Goal: Task Accomplishment & Management: Manage account settings

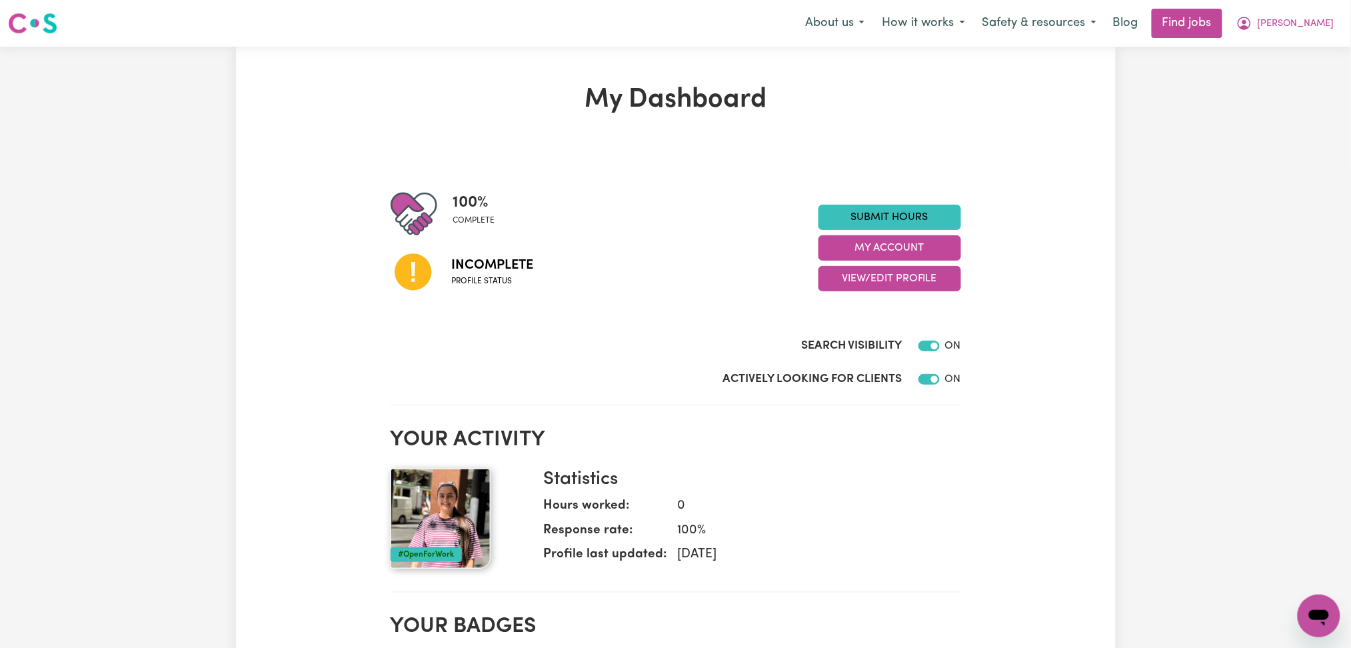
click at [865, 291] on div "100 % complete Incomplete Profile status Submit Hours My Account View/Edit Prof…" at bounding box center [676, 248] width 571 height 115
click at [863, 281] on button "View/Edit Profile" at bounding box center [890, 278] width 143 height 25
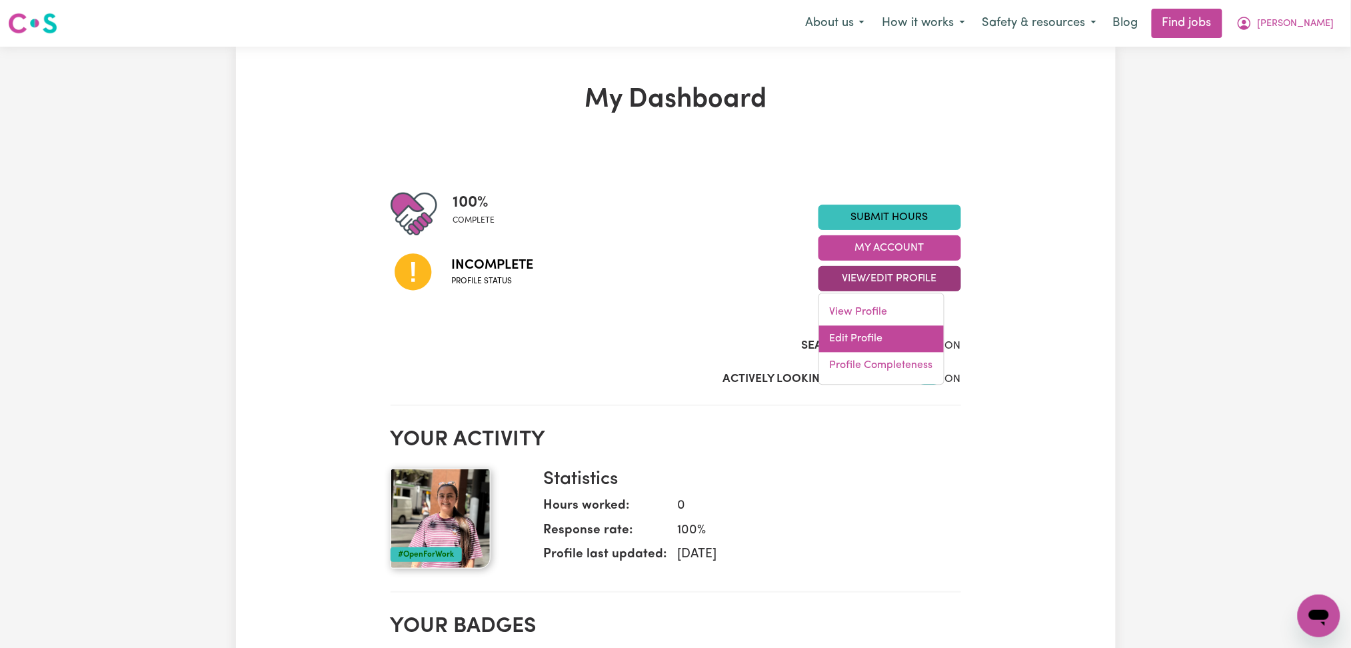
click at [853, 337] on link "Edit Profile" at bounding box center [881, 339] width 125 height 27
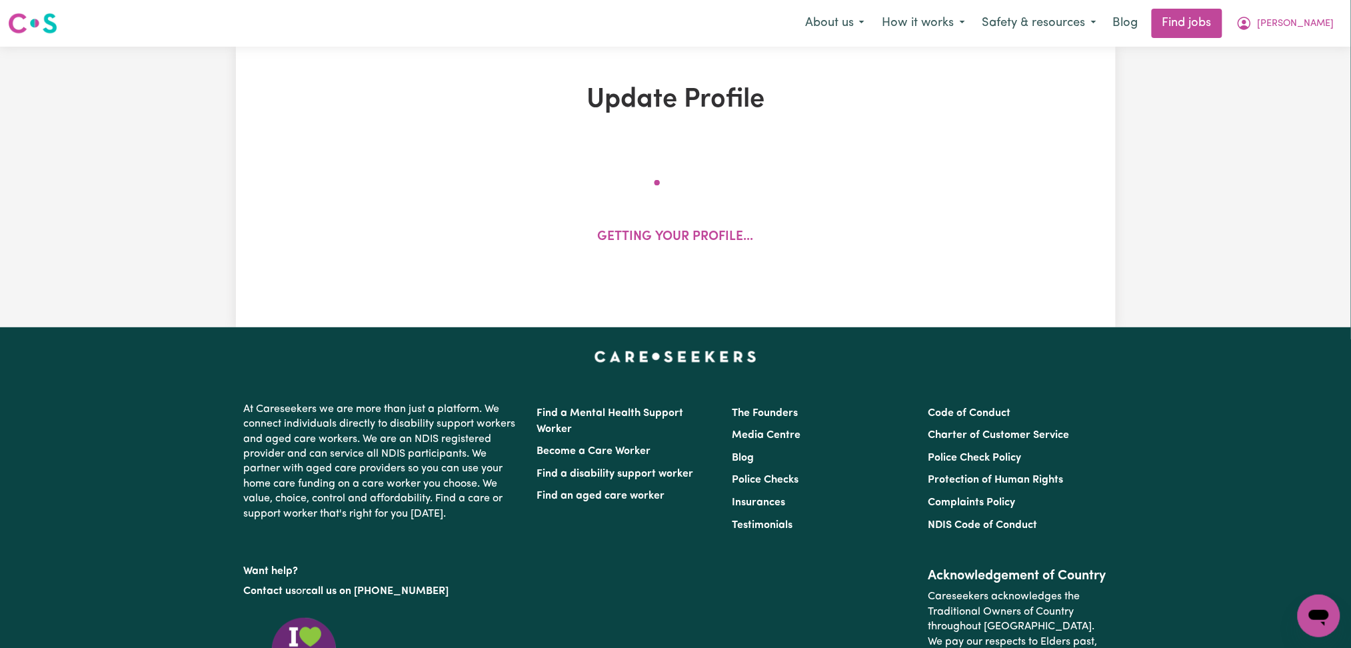
select select "female"
select select "Student Visa"
select select "Studying a healthcare related degree or qualification"
select select "40"
select select "45"
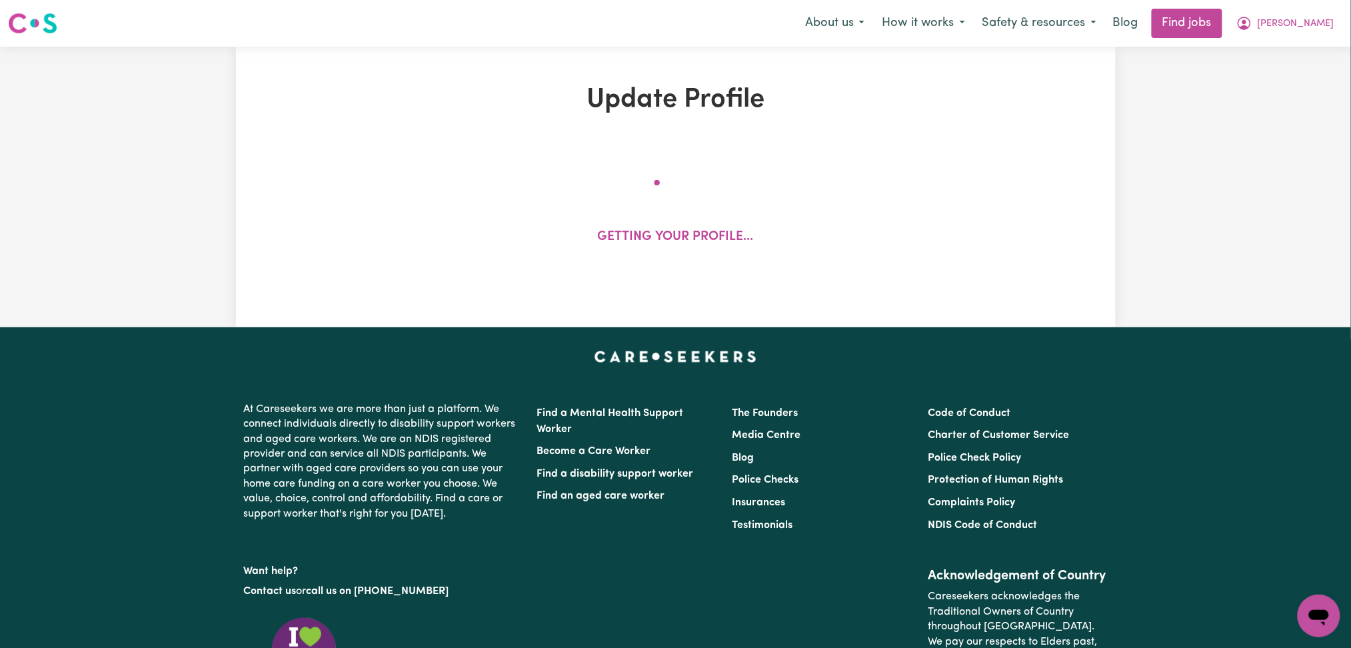
select select "45"
select select "50"
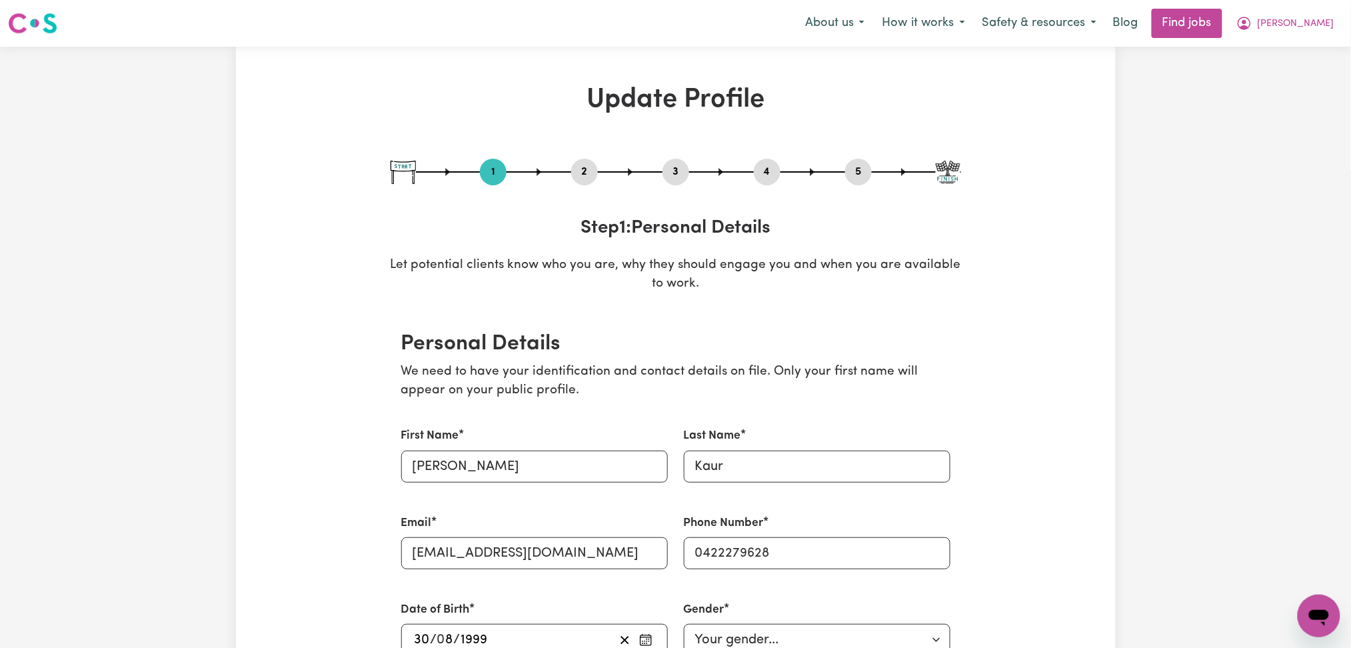
click at [667, 177] on button "3" at bounding box center [676, 171] width 27 height 17
select select "2024"
select select "2025"
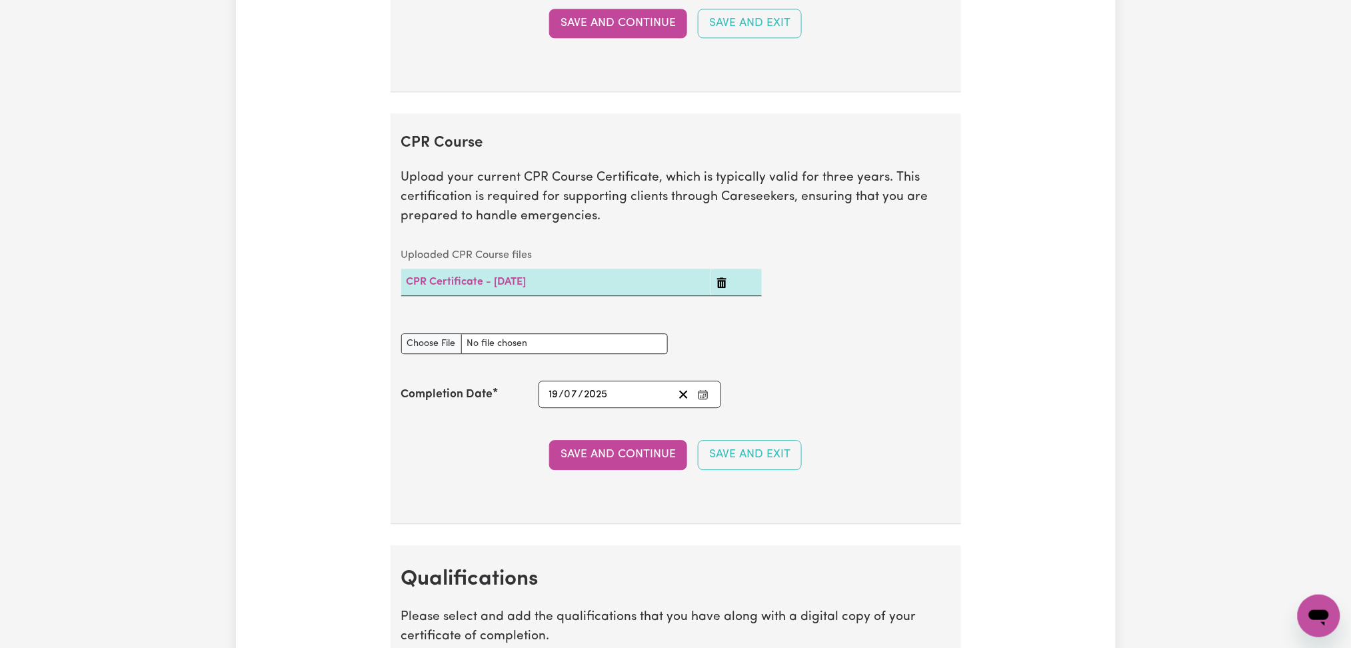
scroll to position [3368, 0]
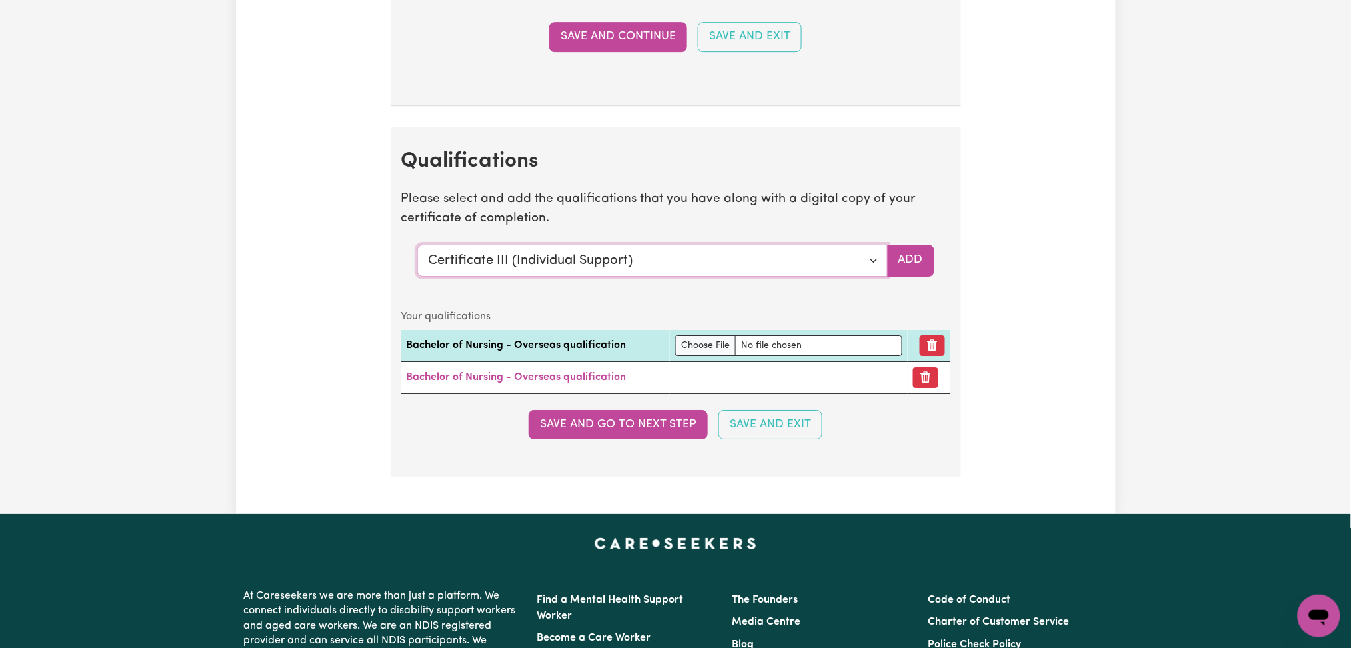
click at [578, 267] on select "Select a qualification to add... Certificate III (Individual Support) Certifica…" at bounding box center [652, 261] width 471 height 32
select select "Manual Handling"
click at [417, 248] on select "Select a qualification to add... Certificate III (Individual Support) Certifica…" at bounding box center [652, 261] width 471 height 32
click at [919, 260] on button "Add" at bounding box center [910, 261] width 47 height 32
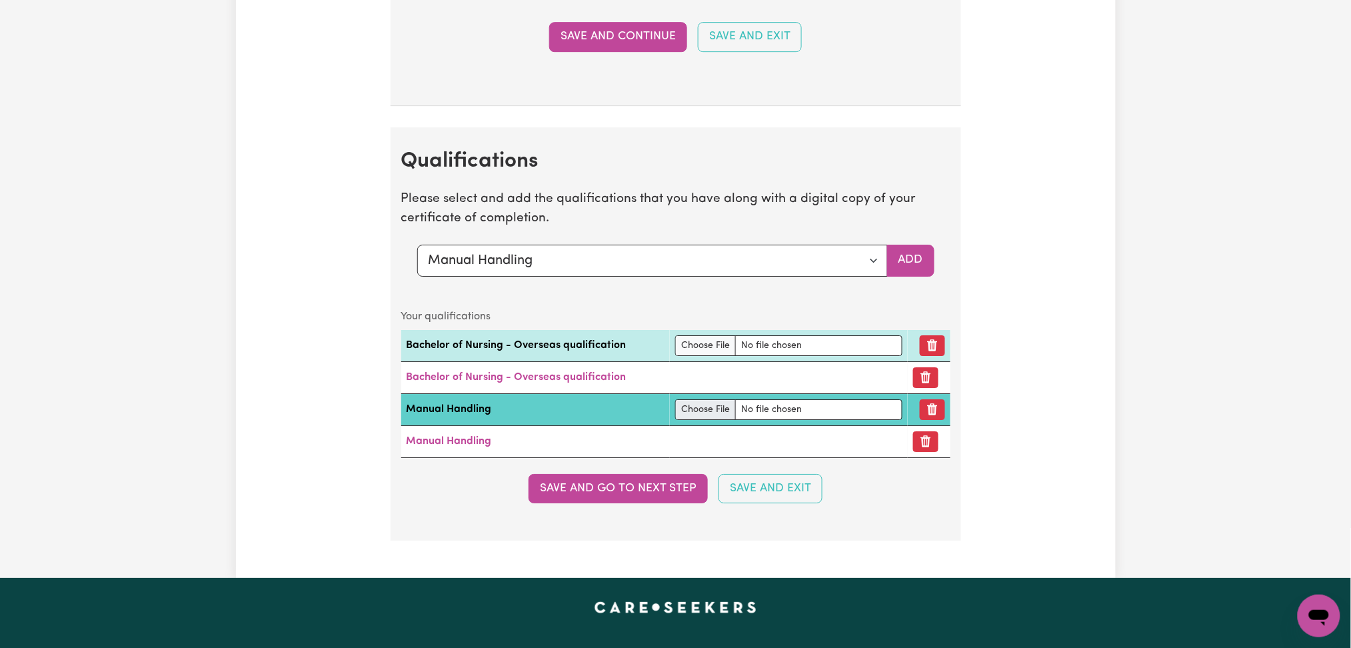
scroll to position [3457, 0]
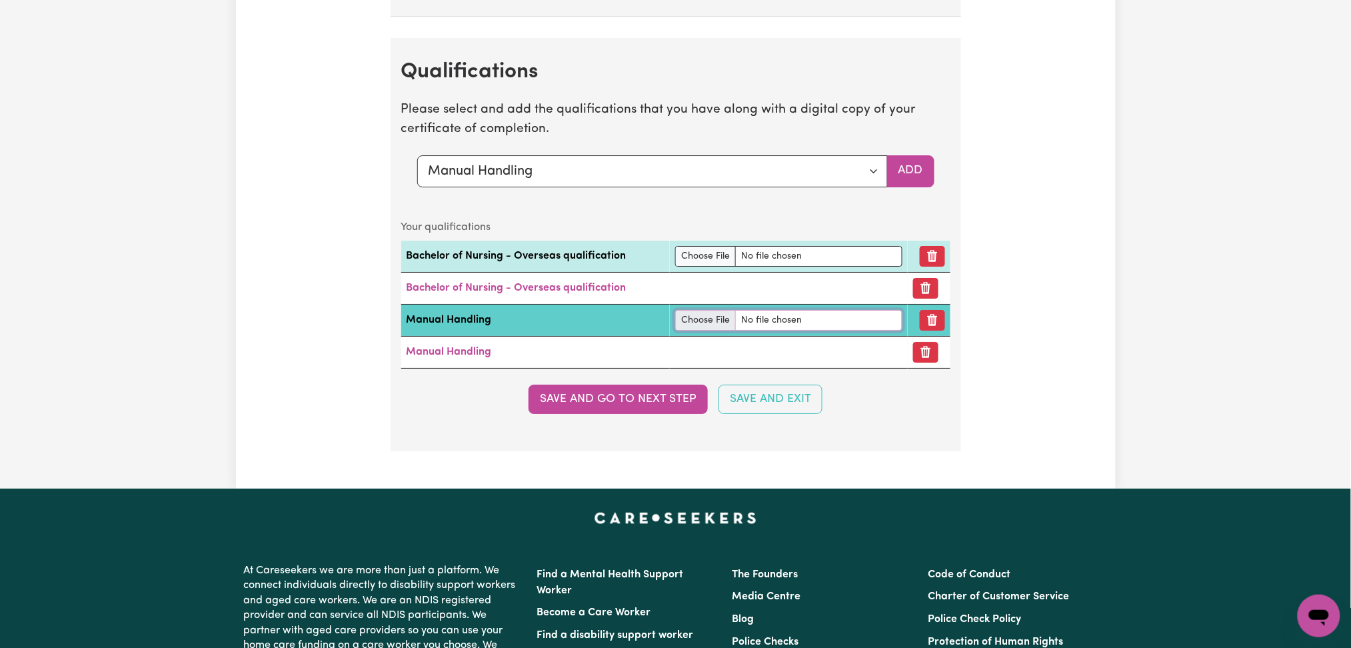
click at [698, 330] on input "file" at bounding box center [788, 320] width 227 height 21
type input "C:\fakepath\56113_1756106461267_Ramneet Kaur Manual Handling.pdf"
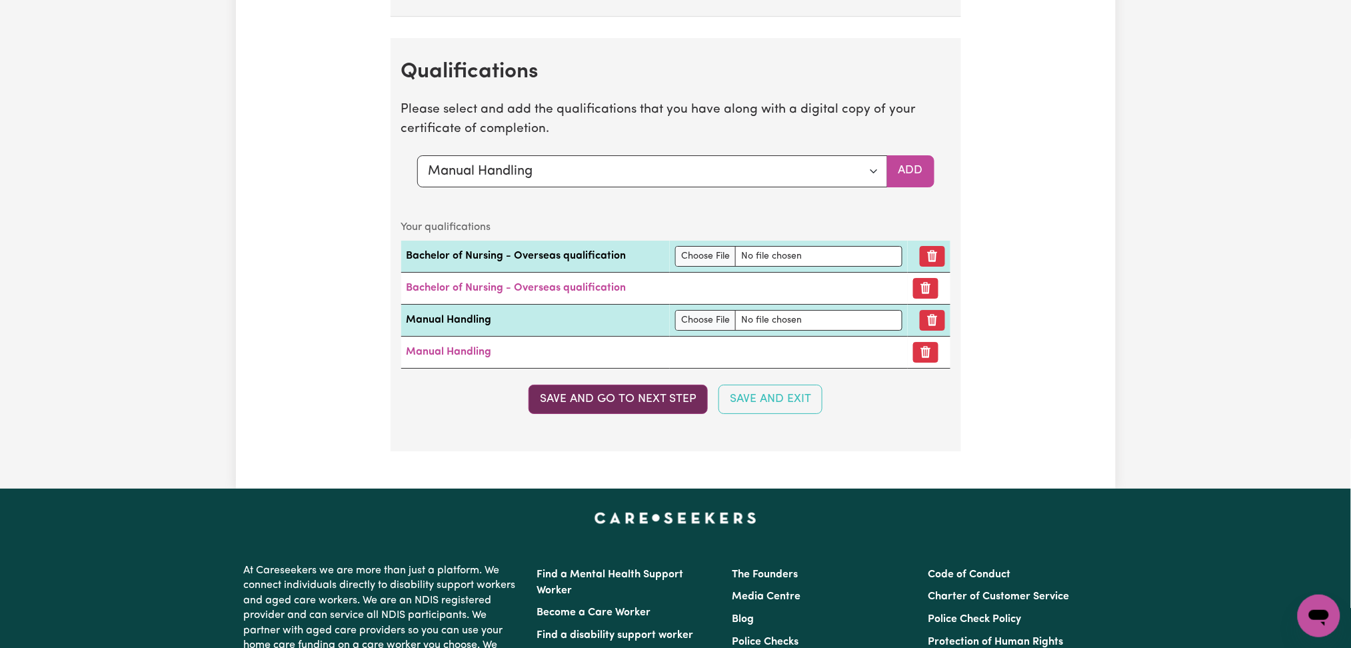
click at [599, 395] on button "Save and go to next step" at bounding box center [618, 399] width 179 height 29
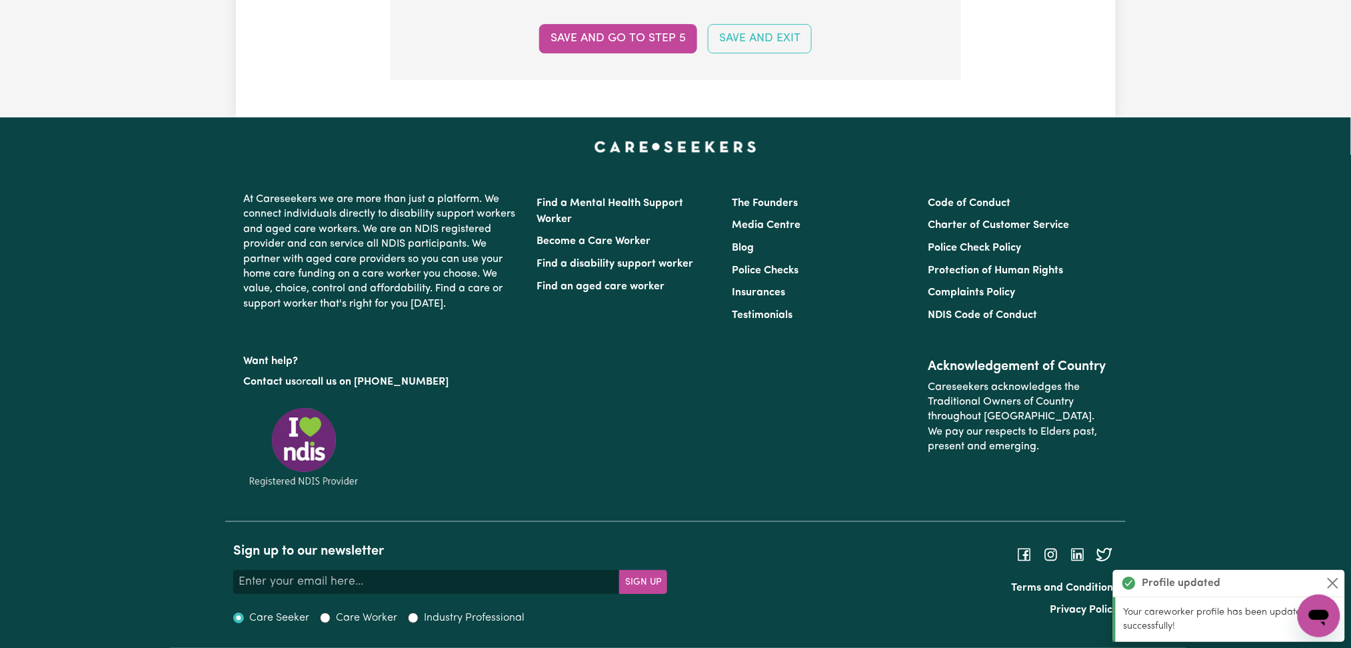
scroll to position [0, 0]
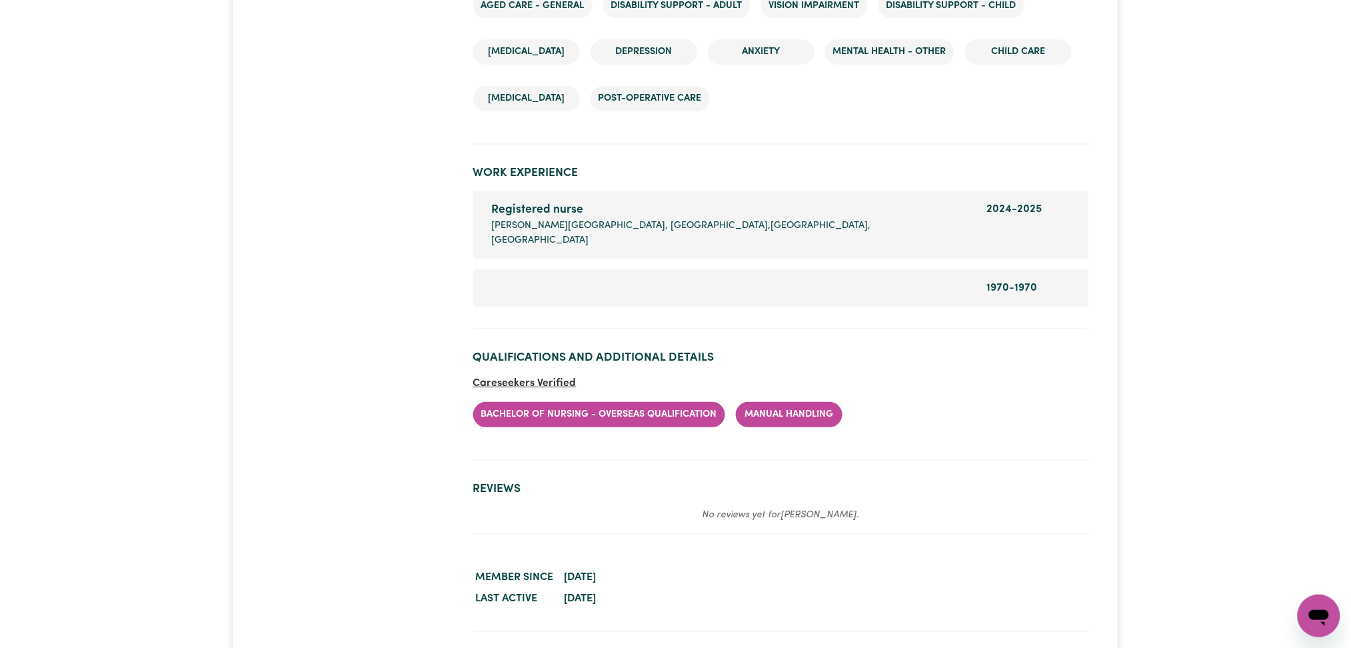
scroll to position [1722, 0]
